Goal: Browse casually

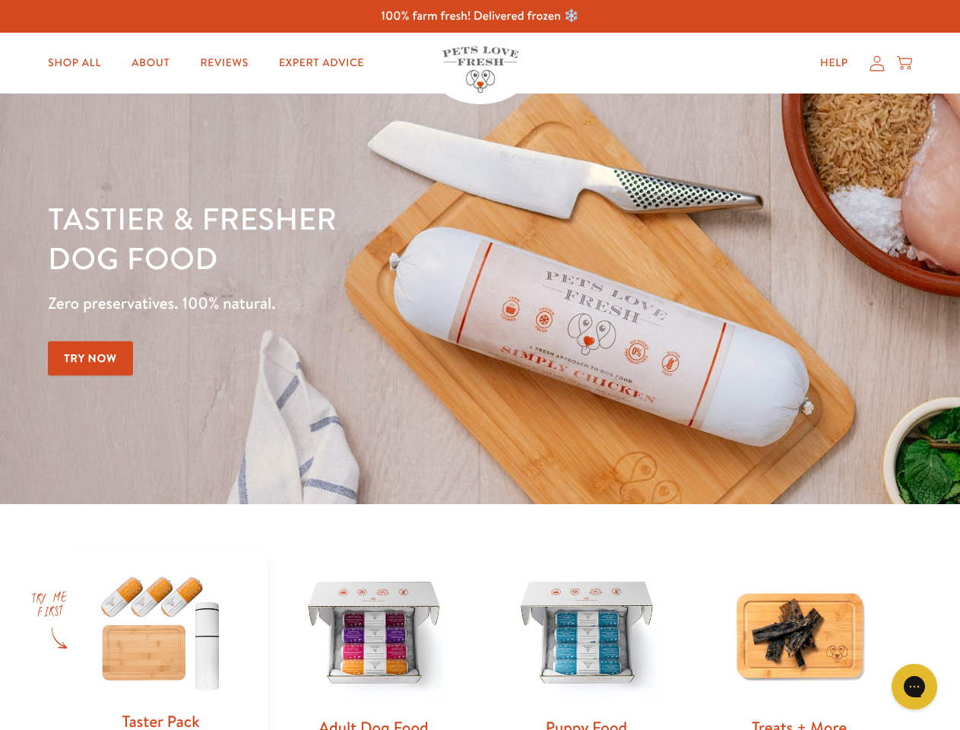
click at [480, 365] on div "Tastier & fresher dog food Zero preservatives. 100% natural. Try Now" at bounding box center [336, 298] width 576 height 201
click at [914, 686] on icon "Open gorgias live chat" at bounding box center [914, 686] width 14 height 14
